Goal: Information Seeking & Learning: Learn about a topic

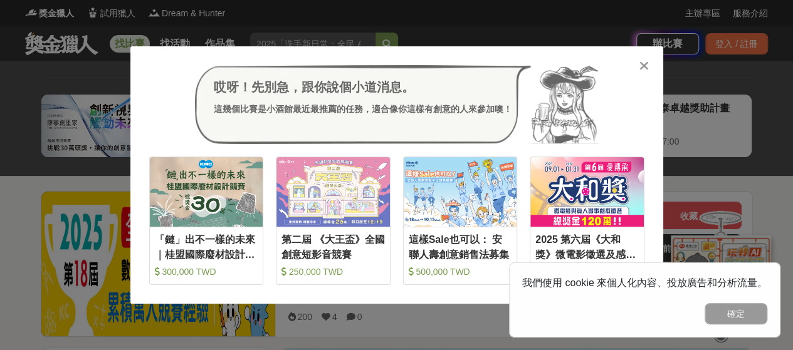
click at [641, 66] on icon at bounding box center [644, 66] width 9 height 13
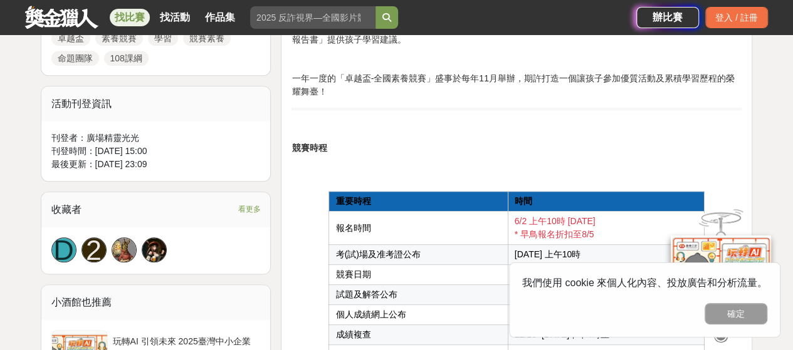
scroll to position [690, 0]
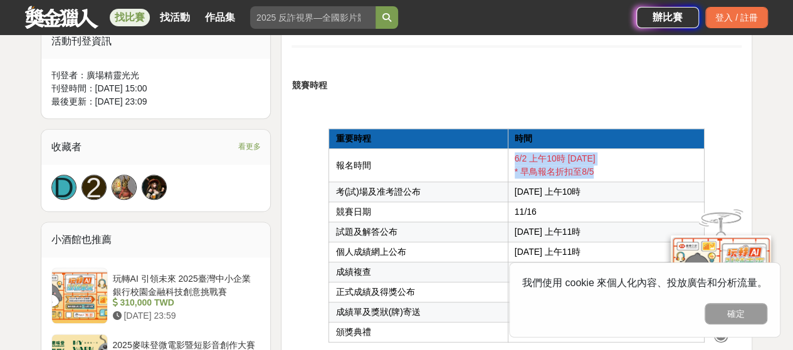
drag, startPoint x: 598, startPoint y: 172, endPoint x: 514, endPoint y: 159, distance: 85.1
click at [514, 159] on td "6/2 上午10時 – 10/2 * 早鳥報名折扣至8/5" at bounding box center [606, 165] width 197 height 33
click at [450, 168] on td "報名時間" at bounding box center [418, 165] width 179 height 33
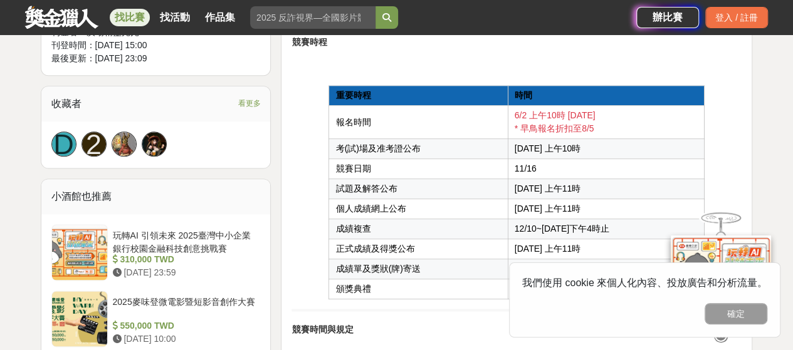
scroll to position [752, 0]
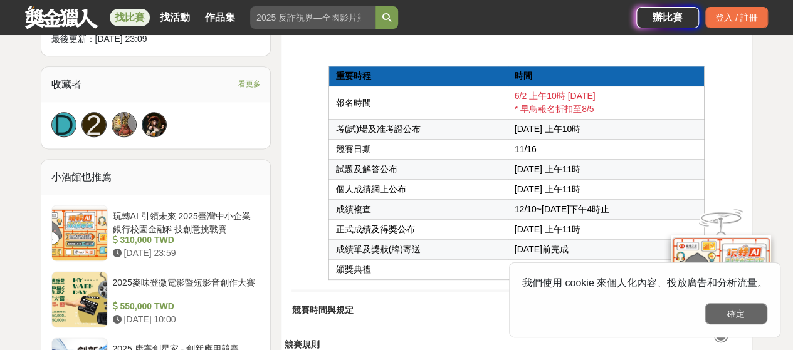
click at [729, 312] on button "確定" at bounding box center [736, 313] width 63 height 21
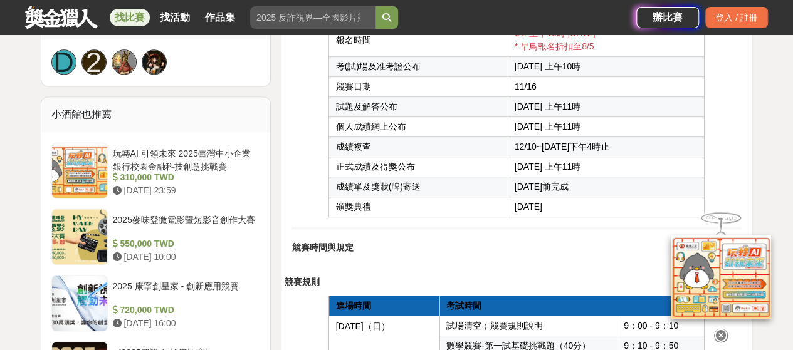
scroll to position [878, 0]
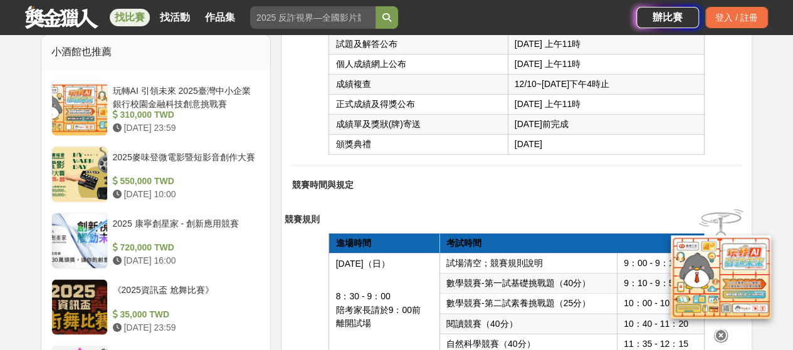
click at [722, 329] on icon at bounding box center [721, 336] width 14 height 14
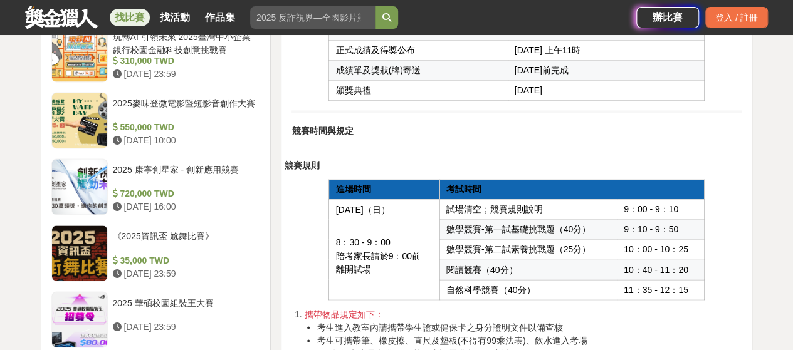
scroll to position [1003, 0]
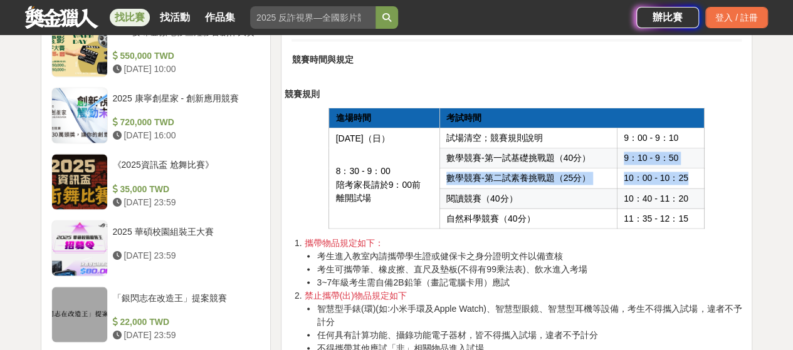
drag, startPoint x: 626, startPoint y: 151, endPoint x: 697, endPoint y: 174, distance: 74.4
click at [697, 174] on tbody "2025/11/16（日） 8：30 - 9：00 陪考家長請於9：00前 離開試場 試場清空；競賽規則說明 9：00 - 9：10 數學競賽-第一試基礎挑戰…" at bounding box center [517, 178] width 376 height 100
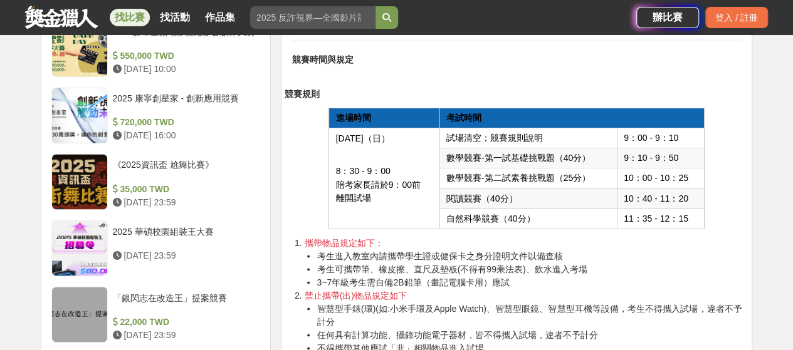
click at [603, 161] on td "數學競賽-第一試基礎挑戰題（40分）" at bounding box center [528, 158] width 177 height 20
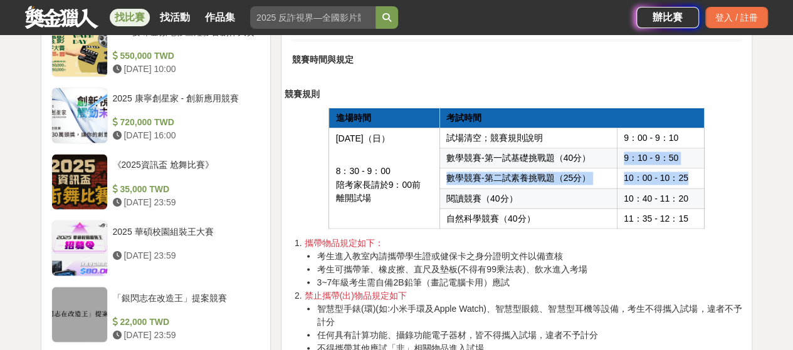
drag, startPoint x: 621, startPoint y: 153, endPoint x: 689, endPoint y: 175, distance: 71.2
click at [689, 175] on tbody "2025/11/16（日） 8：30 - 9：00 陪考家長請於9：00前 離開試場 試場清空；競賽規則說明 9：00 - 9：10 數學競賽-第一試基礎挑戰…" at bounding box center [517, 178] width 376 height 100
click at [692, 174] on td "10：00 - 10：25" at bounding box center [661, 178] width 88 height 20
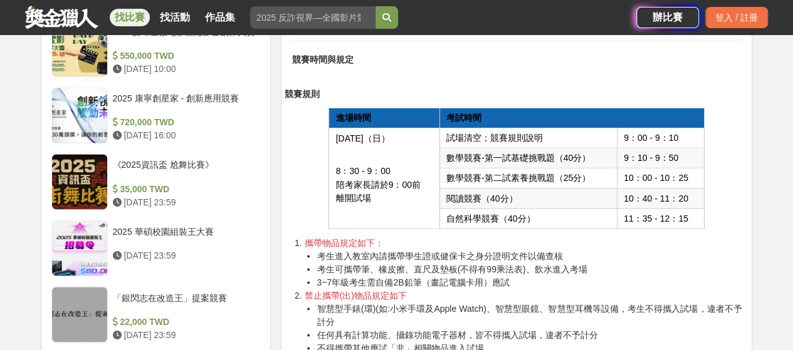
click at [695, 193] on td "10：40 - 11：20" at bounding box center [661, 198] width 88 height 20
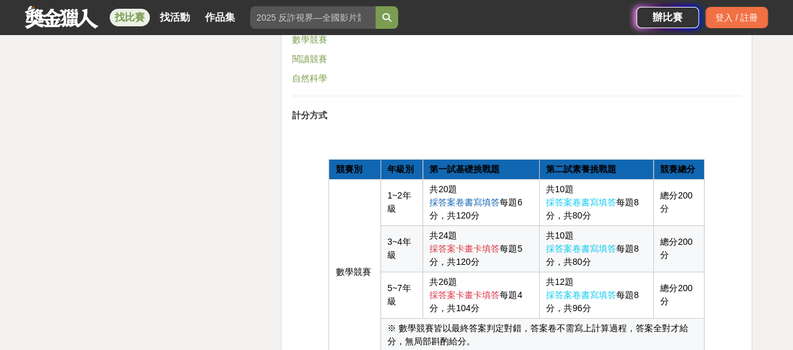
scroll to position [2696, 0]
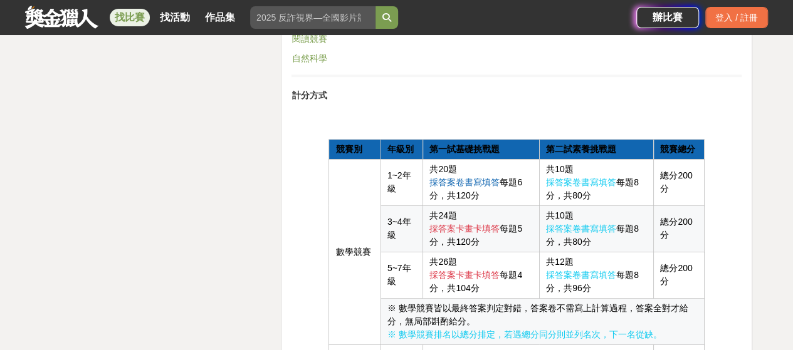
click at [492, 193] on td "共20題 採答案卷書寫填答 每題6分，共120分" at bounding box center [481, 182] width 117 height 46
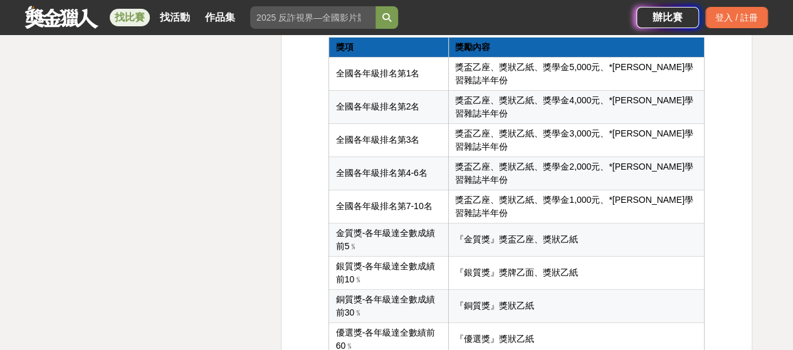
scroll to position [3260, 0]
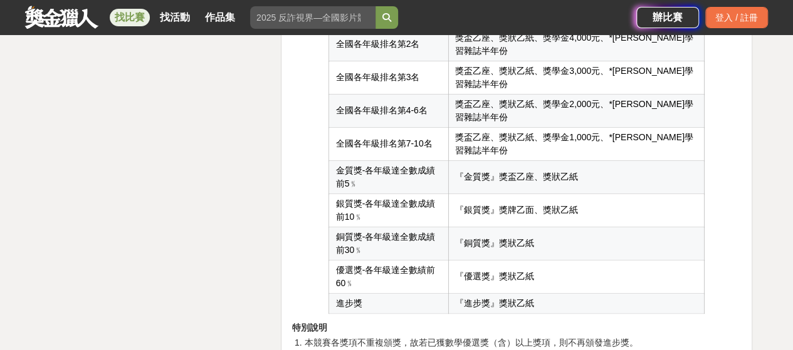
click at [534, 271] on span "『優選獎』獎狀乙紙" at bounding box center [494, 276] width 79 height 10
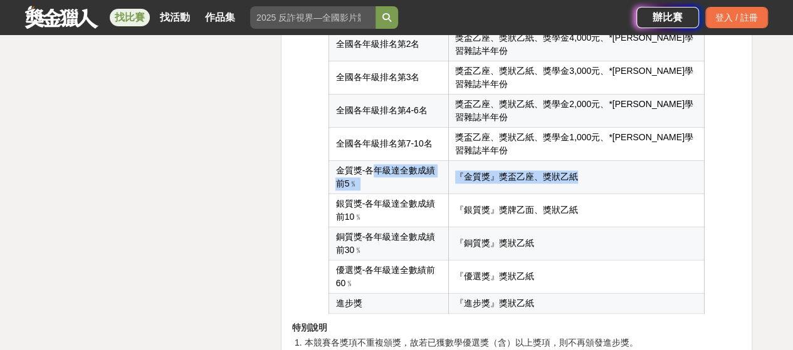
drag, startPoint x: 374, startPoint y: 161, endPoint x: 621, endPoint y: 162, distance: 247.0
click at [621, 162] on tr "金質獎-各年級達全數成績前5﹪ 『金質獎』獎盃乙座、獎狀乙紙" at bounding box center [517, 177] width 376 height 33
click at [627, 162] on td "『金質獎』獎盃乙座、獎狀乙紙" at bounding box center [577, 177] width 256 height 33
drag, startPoint x: 514, startPoint y: 166, endPoint x: 598, endPoint y: 167, distance: 83.4
click at [598, 167] on td "『金質獎』獎盃乙座、獎狀乙紙" at bounding box center [577, 177] width 256 height 33
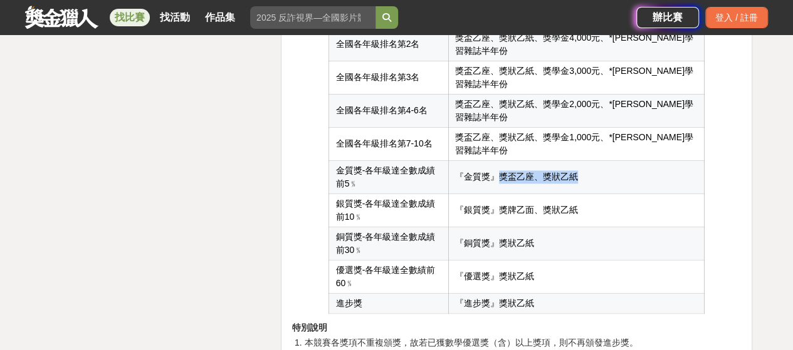
click at [607, 164] on td "『金質獎』獎盃乙座、獎狀乙紙" at bounding box center [577, 177] width 256 height 33
click at [332, 164] on td "金質獎-各年級達全數成績前5﹪" at bounding box center [389, 177] width 120 height 33
click at [335, 162] on td "金質獎-各年級達全數成績前5﹪" at bounding box center [389, 177] width 120 height 33
drag, startPoint x: 337, startPoint y: 162, endPoint x: 612, endPoint y: 162, distance: 275.3
click at [612, 162] on tr "金質獎-各年級達全數成績前5﹪ 『金質獎』獎盃乙座、獎狀乙紙" at bounding box center [517, 177] width 376 height 33
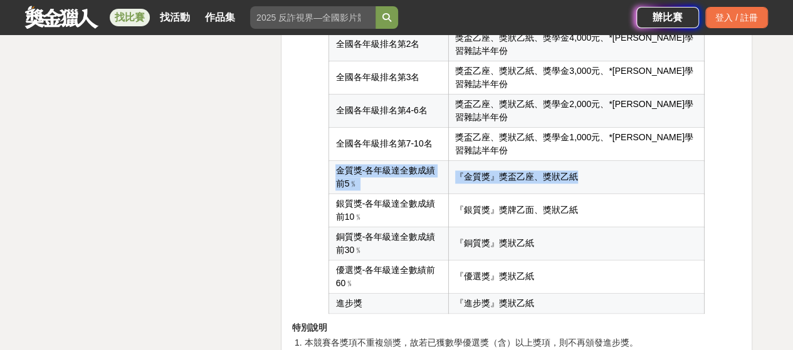
click at [643, 166] on td "『金質獎』獎盃乙座、獎狀乙紙" at bounding box center [577, 177] width 256 height 33
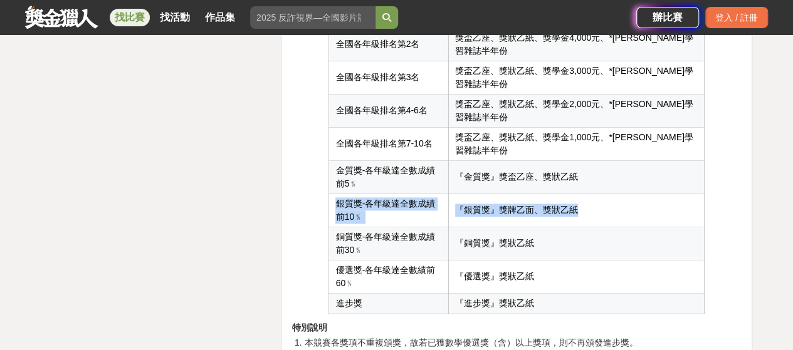
drag, startPoint x: 337, startPoint y: 181, endPoint x: 616, endPoint y: 196, distance: 278.8
click at [616, 196] on tr "銀質獎-各年級達全數成績前10﹪ 『銀質獎』獎牌乙面、獎狀乙紙" at bounding box center [517, 210] width 376 height 33
click at [613, 196] on td "『銀質獎』獎牌乙面、獎狀乙紙" at bounding box center [577, 210] width 256 height 33
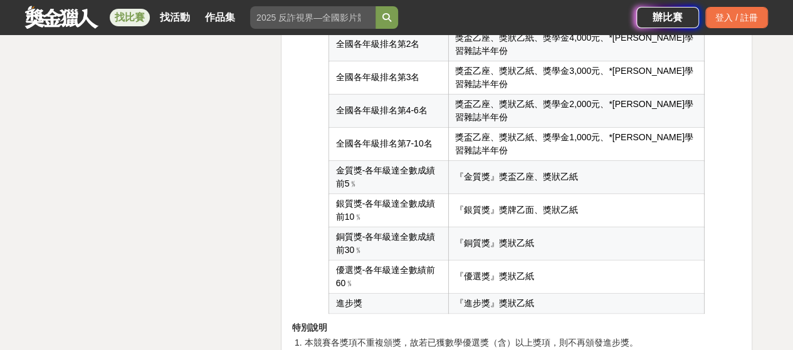
click at [612, 194] on td "『銀質獎』獎牌乙面、獎狀乙紙" at bounding box center [577, 210] width 256 height 33
drag, startPoint x: 515, startPoint y: 189, endPoint x: 551, endPoint y: 188, distance: 36.4
click at [551, 205] on span "『銀質獎』獎牌乙面、獎狀乙紙" at bounding box center [516, 210] width 123 height 10
click at [637, 194] on td "『銀質獎』獎牌乙面、獎狀乙紙" at bounding box center [577, 210] width 256 height 33
click at [569, 205] on span "『銀質獎』獎牌乙面、獎狀乙紙" at bounding box center [516, 210] width 123 height 10
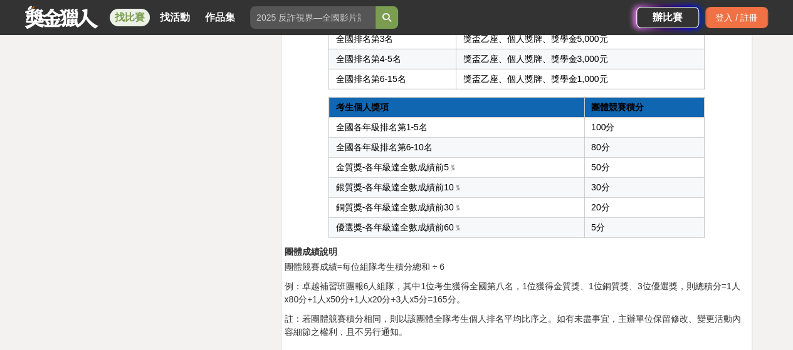
scroll to position [3762, 0]
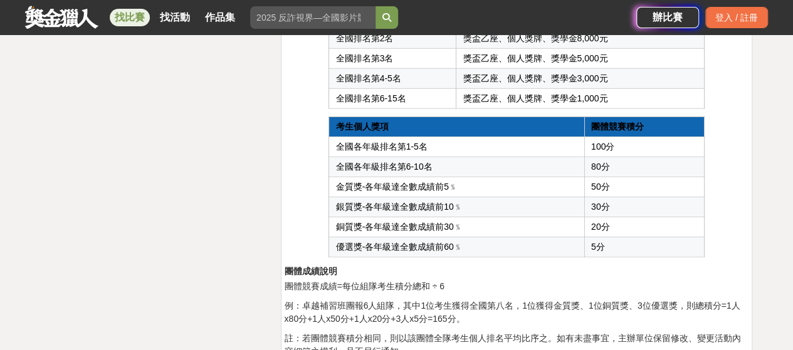
click at [606, 300] on p "例：卓越補習班團報6人組隊，其中1位考生獲得全國第八名，1位獲得金質獎、1位銅質獎、3位優選獎，則總積分=1人x80分+1人x50分+1人x20分+3人x5分…" at bounding box center [513, 313] width 458 height 26
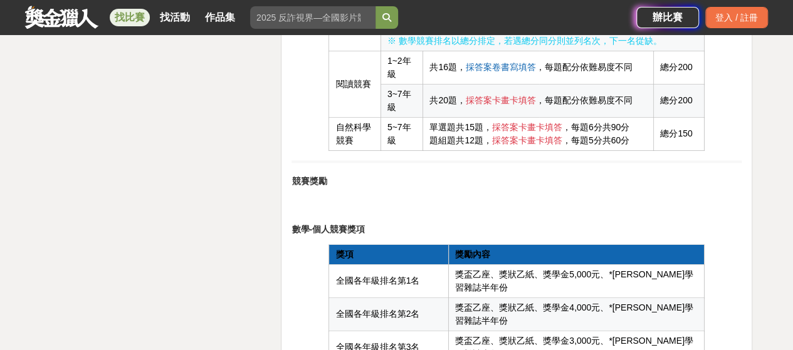
scroll to position [3010, 0]
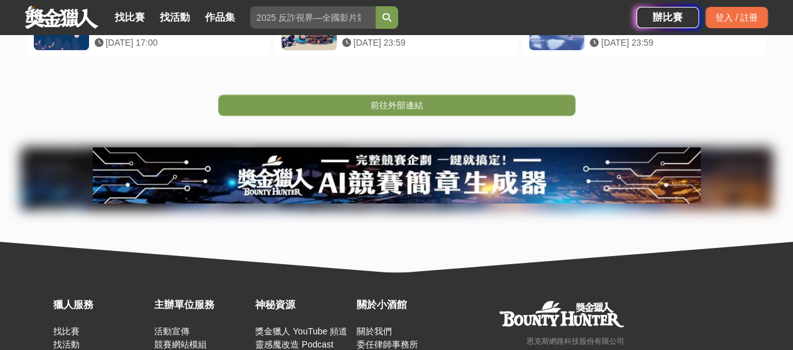
scroll to position [313, 0]
